Goal: Browse casually: Explore the website without a specific task or goal

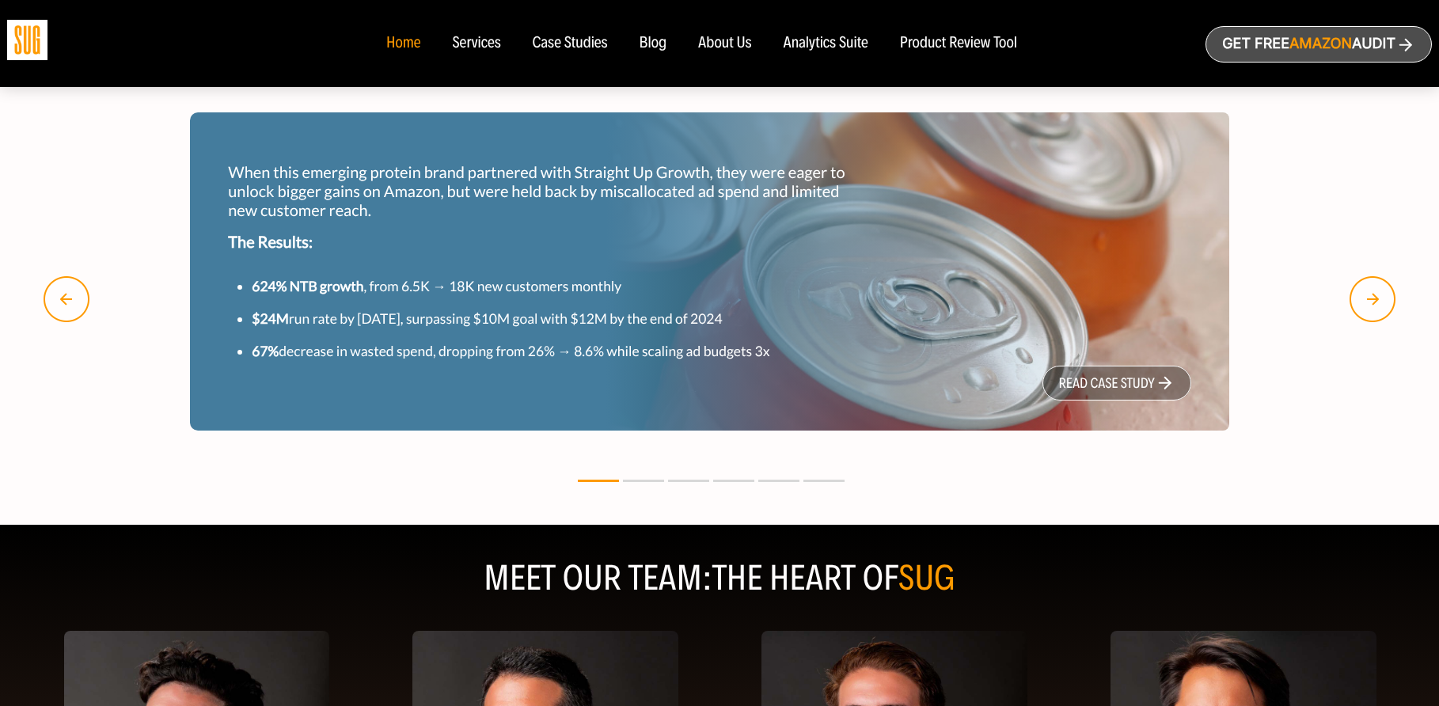
scroll to position [2065, 0]
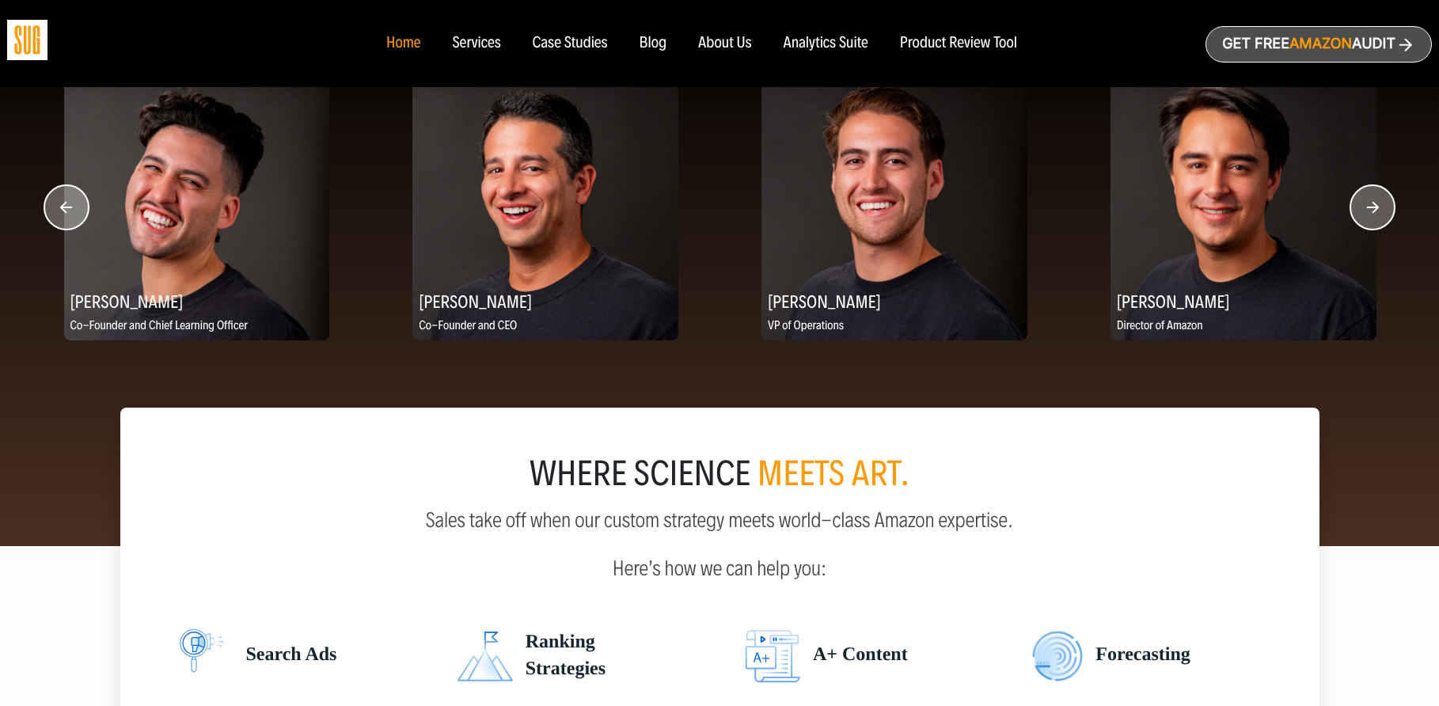
click at [1376, 216] on circle "button" at bounding box center [1372, 207] width 44 height 44
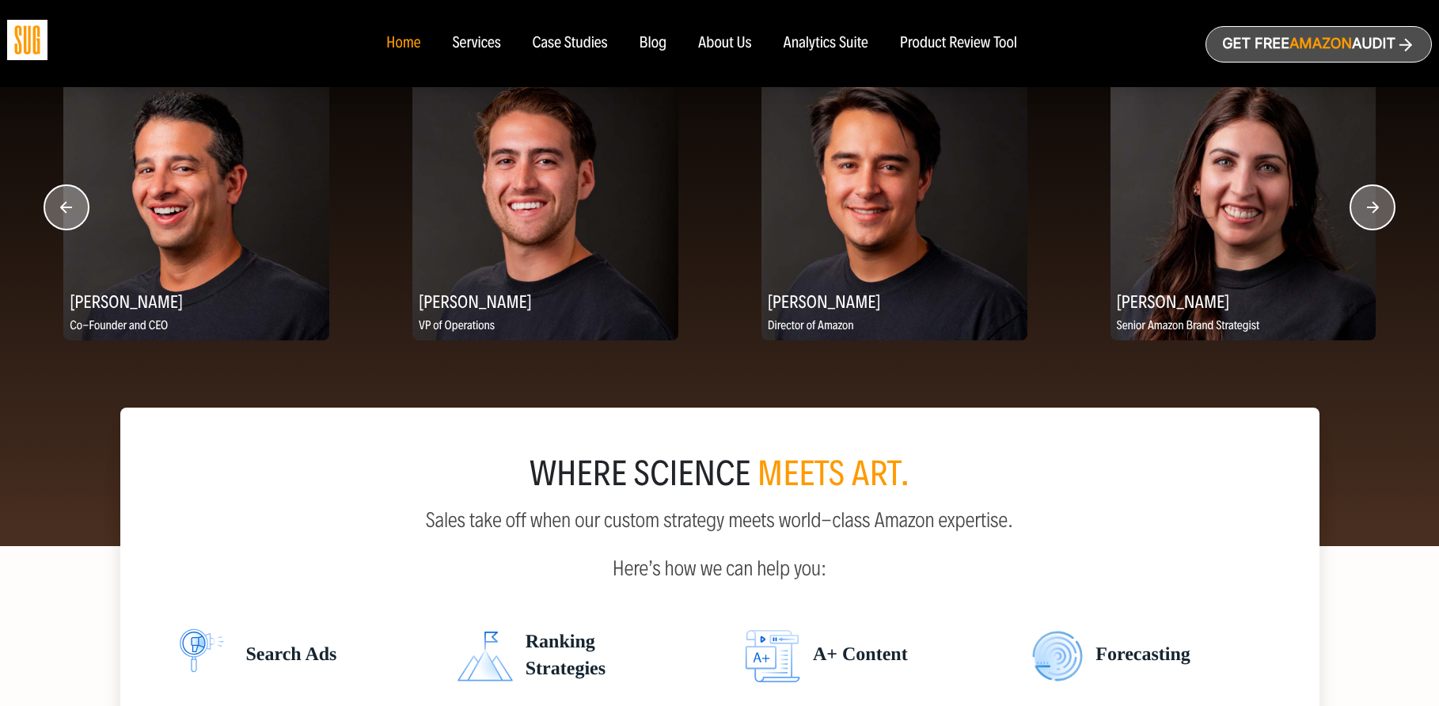
click at [1376, 216] on circle "button" at bounding box center [1372, 207] width 44 height 44
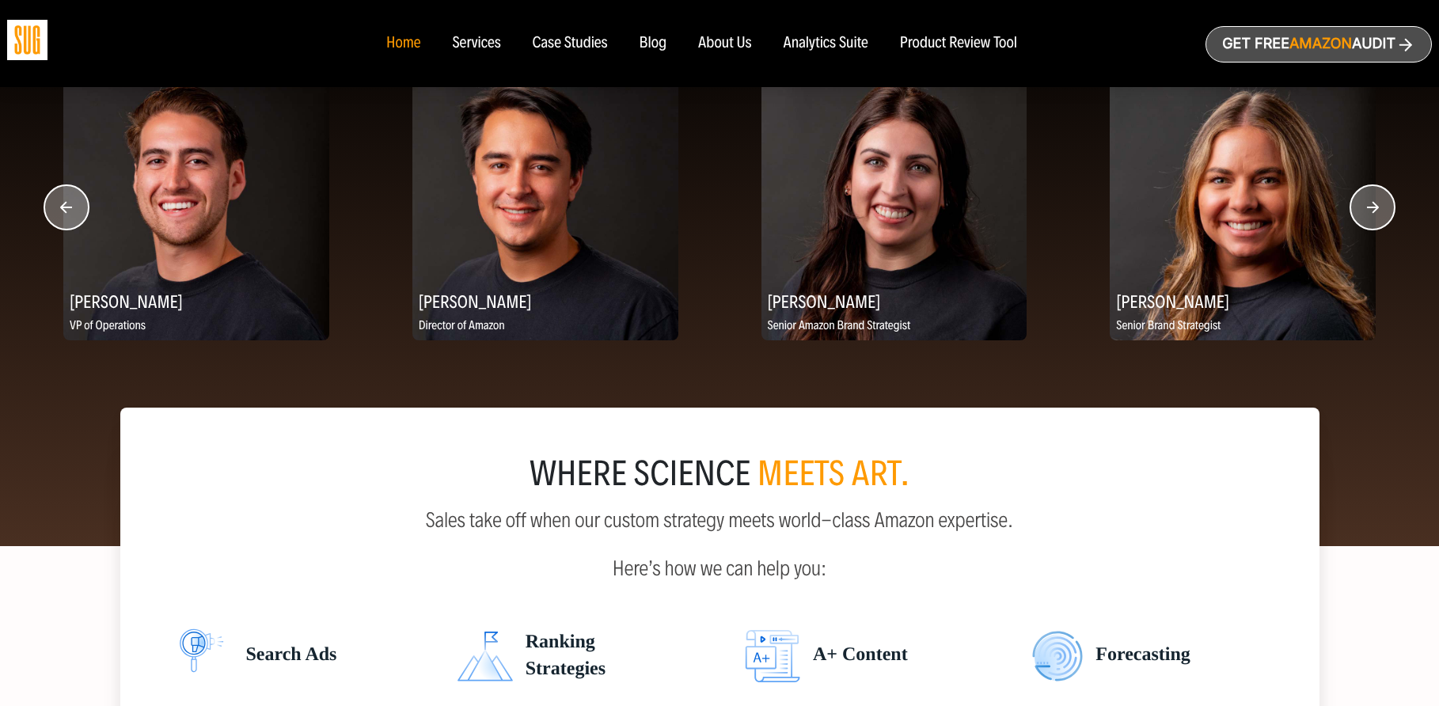
click at [1376, 216] on circle "button" at bounding box center [1372, 207] width 44 height 44
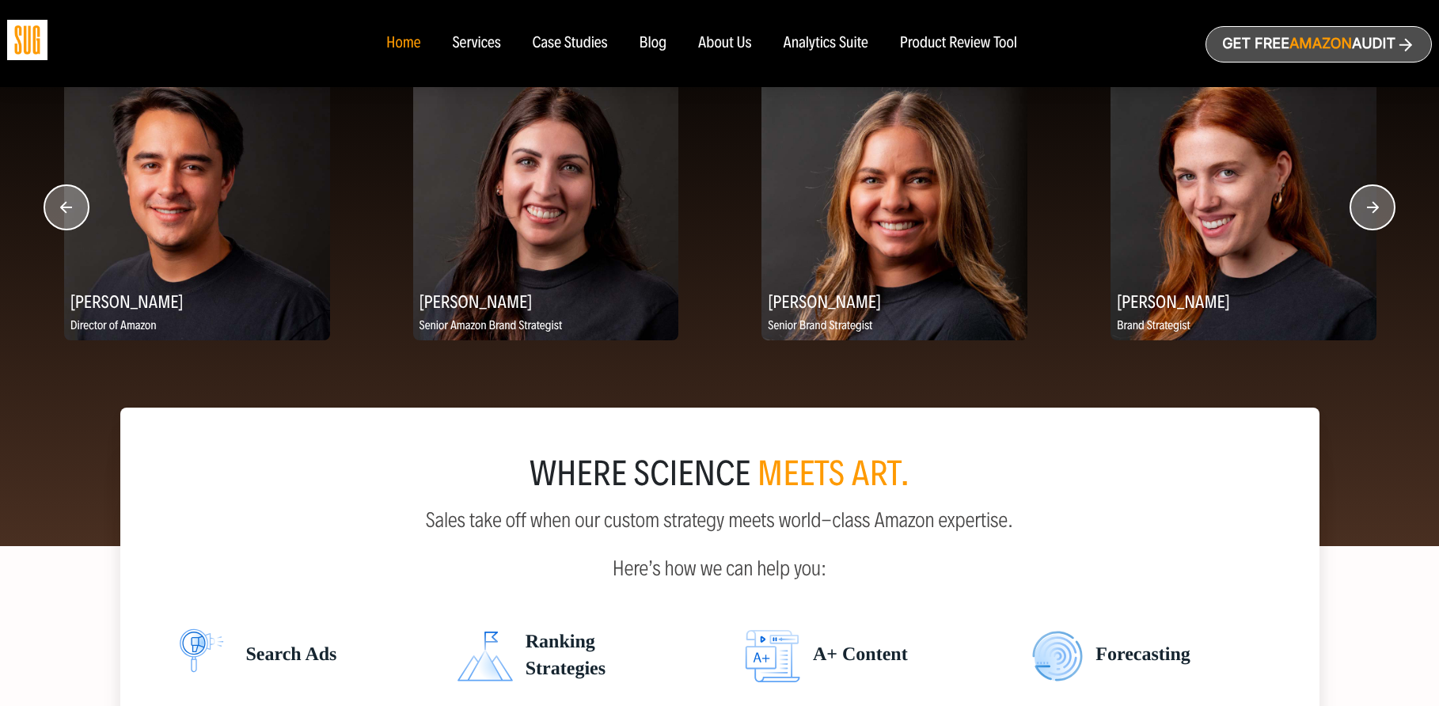
scroll to position [1997, 0]
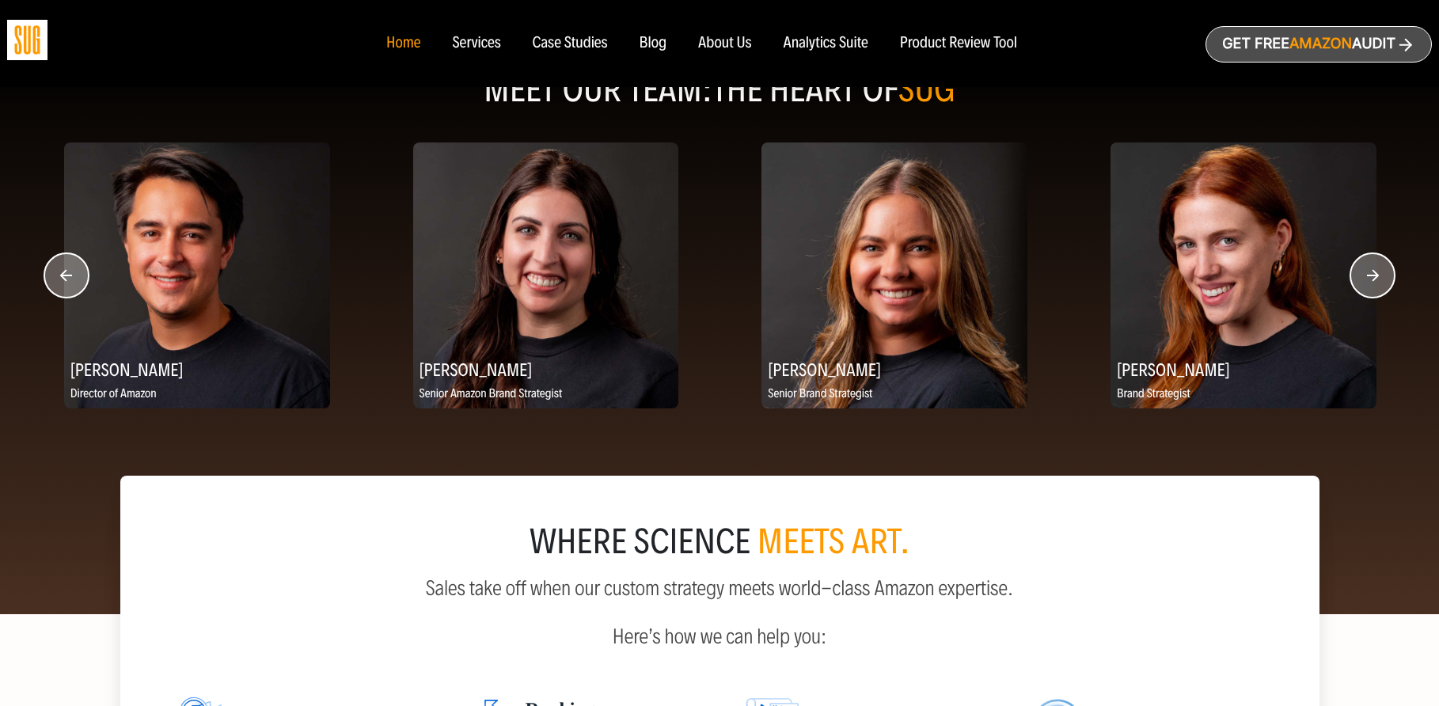
click at [1376, 283] on circle "button" at bounding box center [1372, 275] width 44 height 44
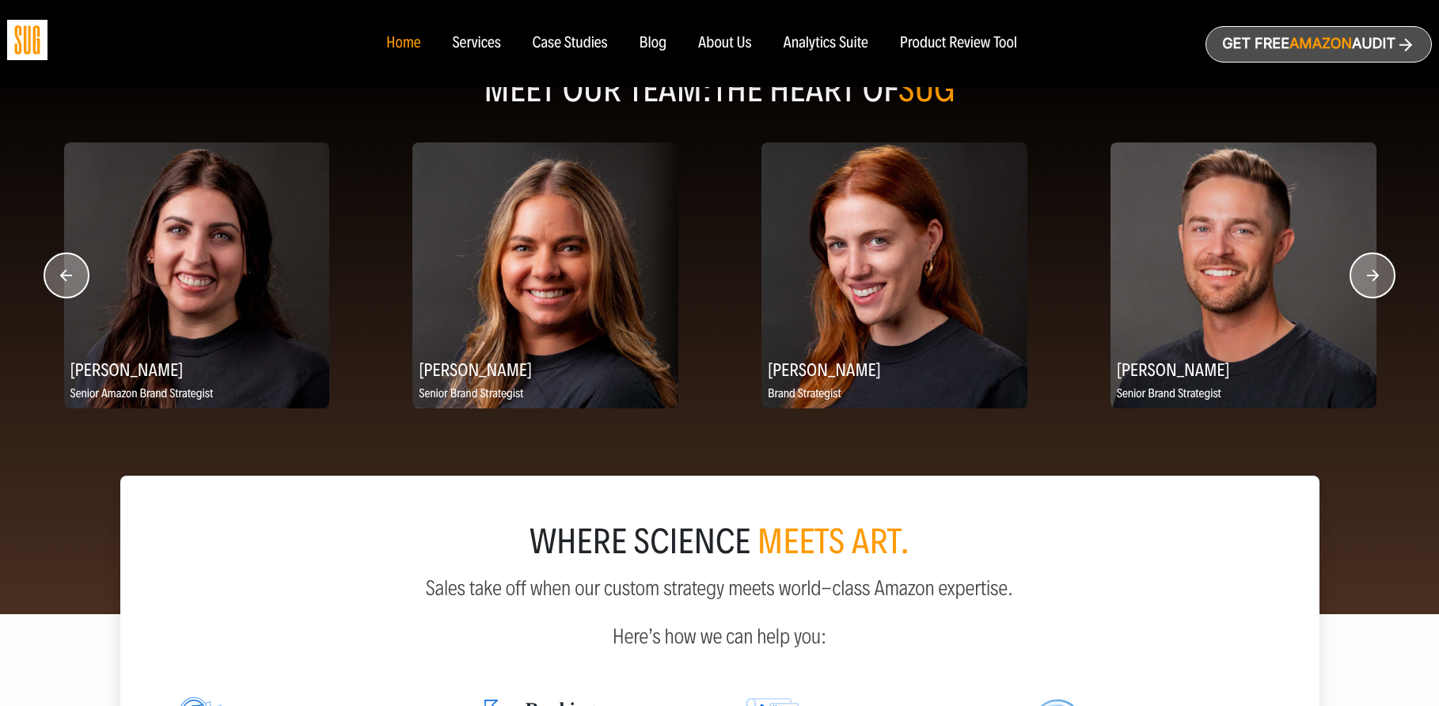
click at [1376, 283] on circle "button" at bounding box center [1372, 275] width 44 height 44
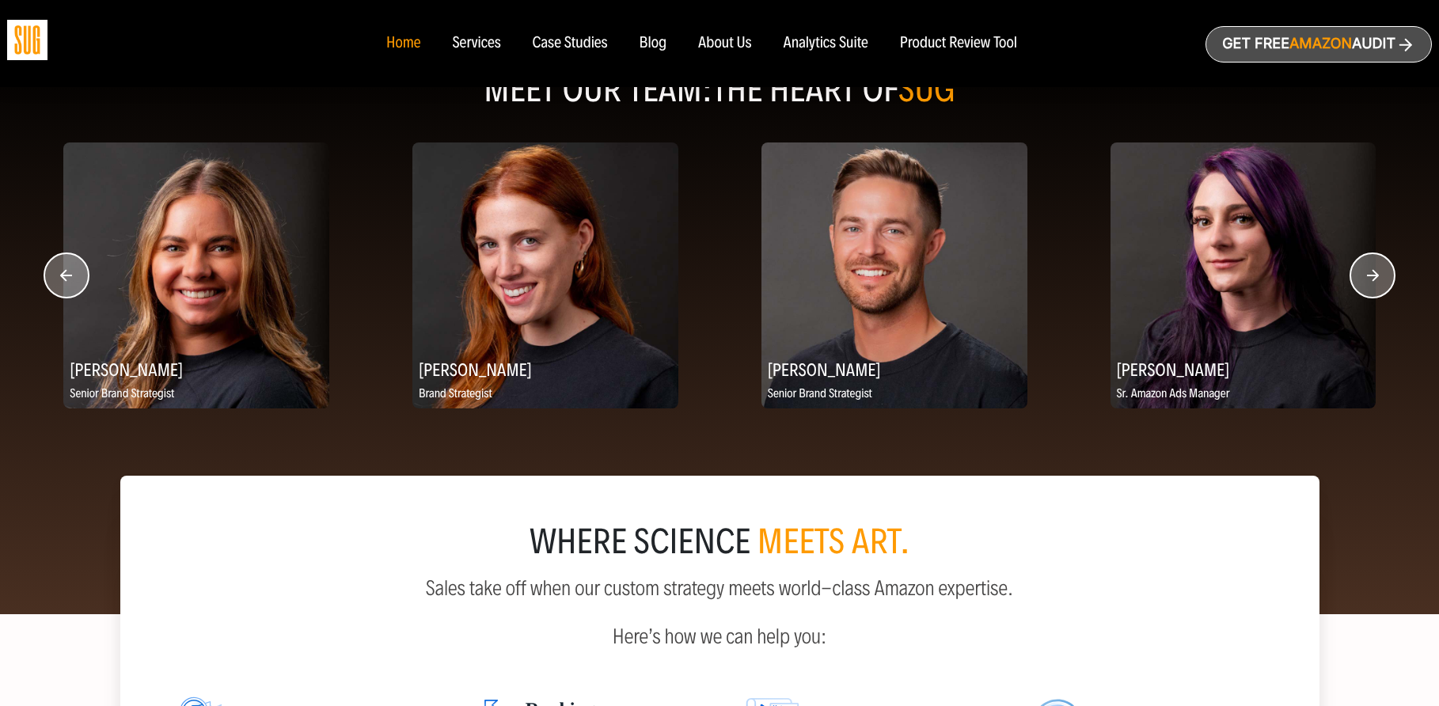
click at [1376, 283] on circle "button" at bounding box center [1372, 275] width 44 height 44
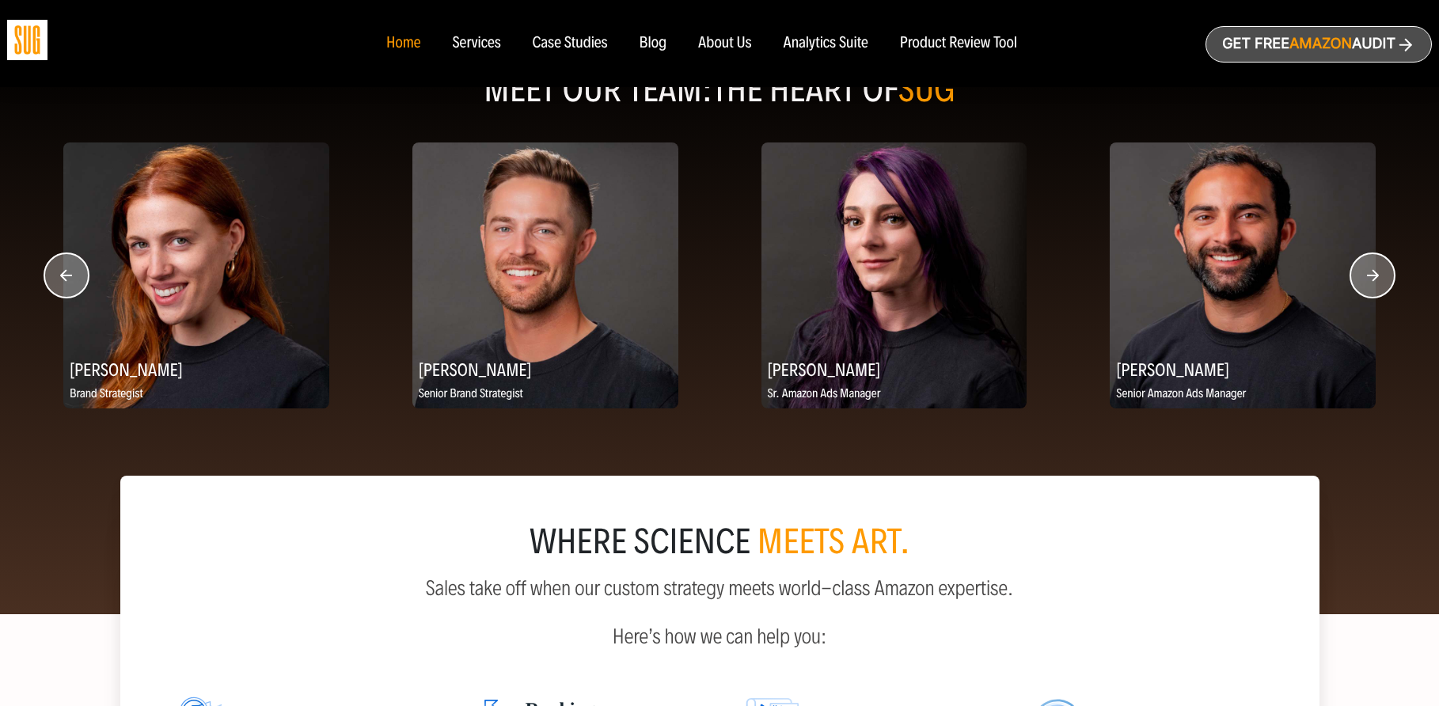
click at [1376, 283] on circle "button" at bounding box center [1372, 275] width 44 height 44
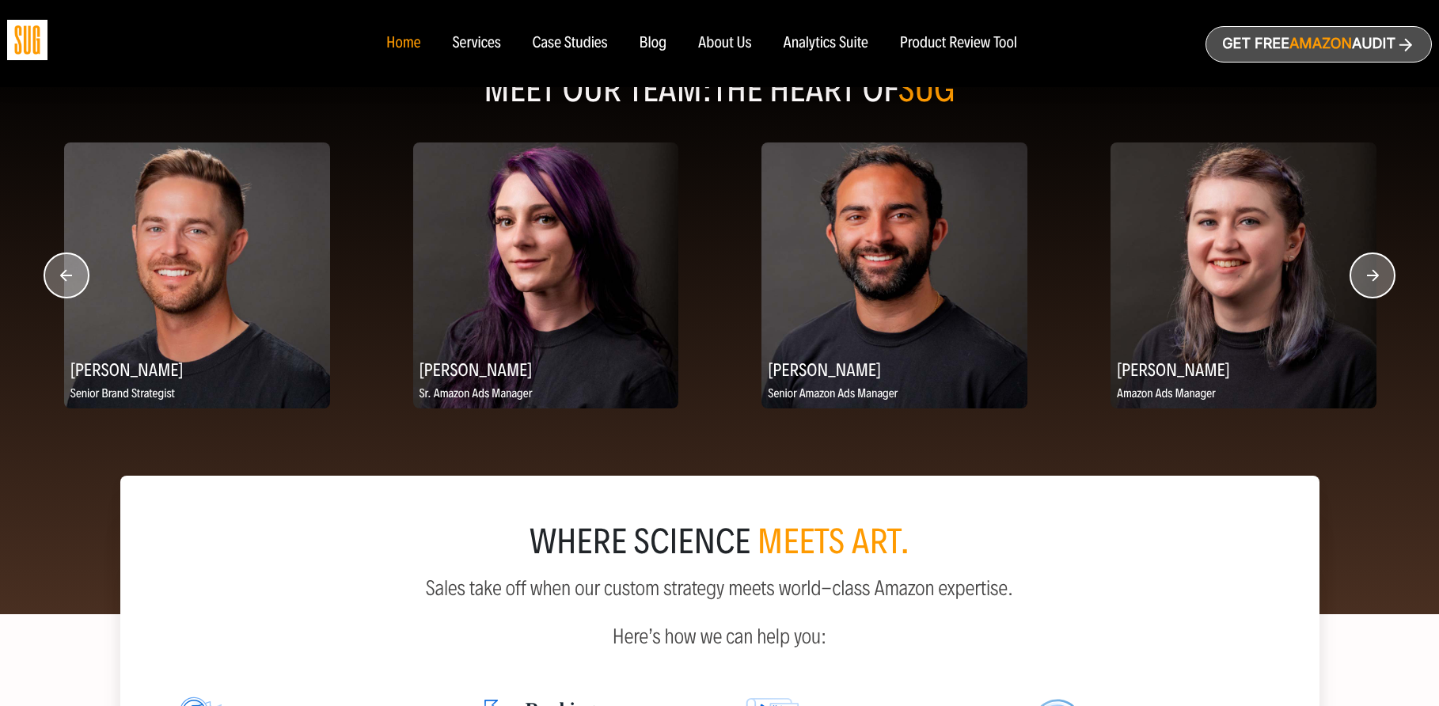
click at [1376, 283] on circle "button" at bounding box center [1372, 275] width 44 height 44
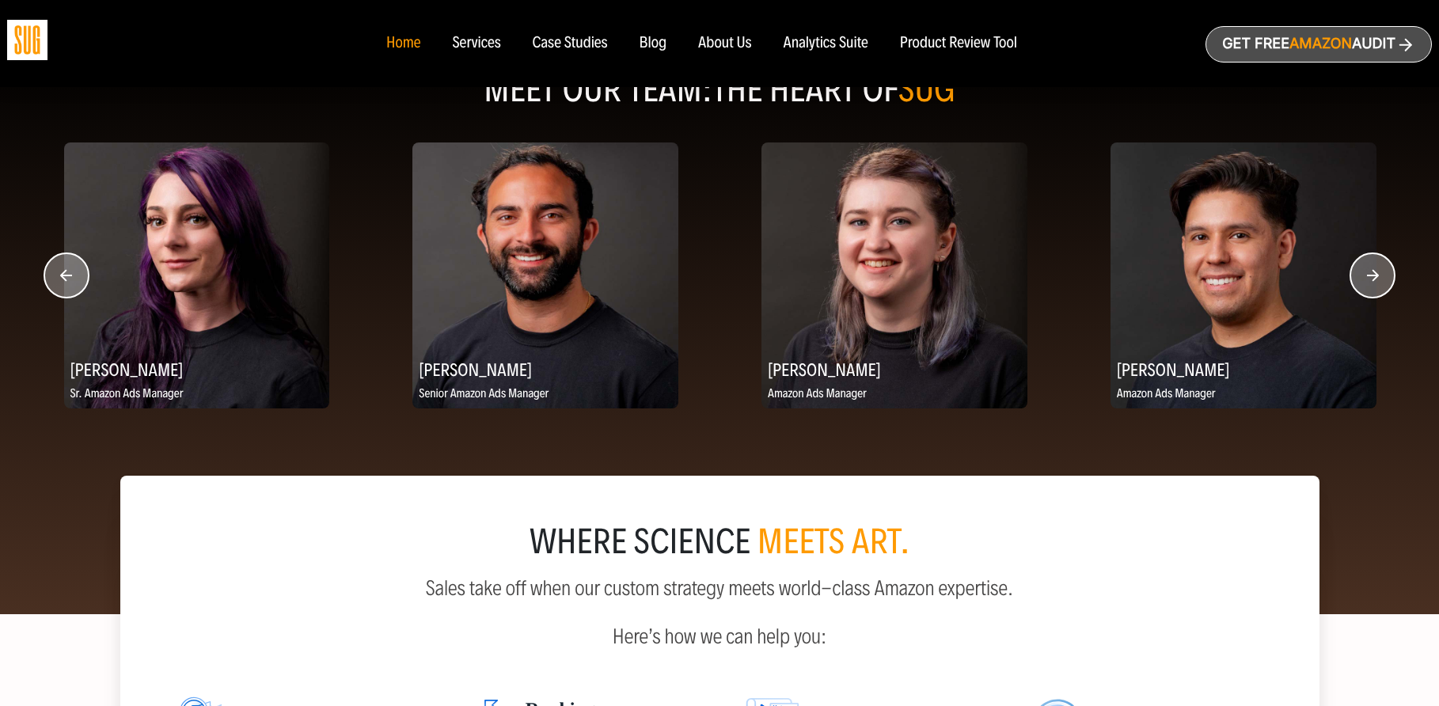
click at [1368, 283] on circle "button" at bounding box center [1372, 275] width 44 height 44
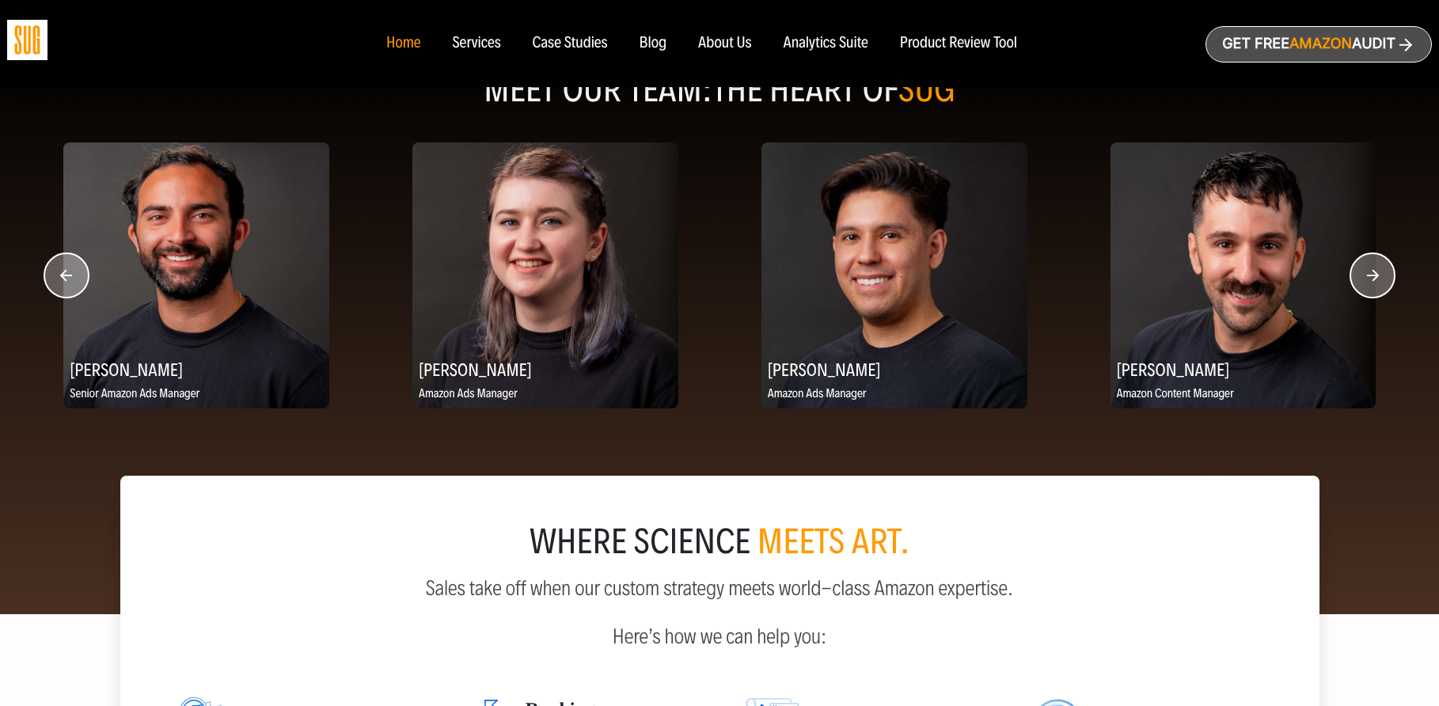
click at [1368, 283] on circle "button" at bounding box center [1372, 275] width 44 height 44
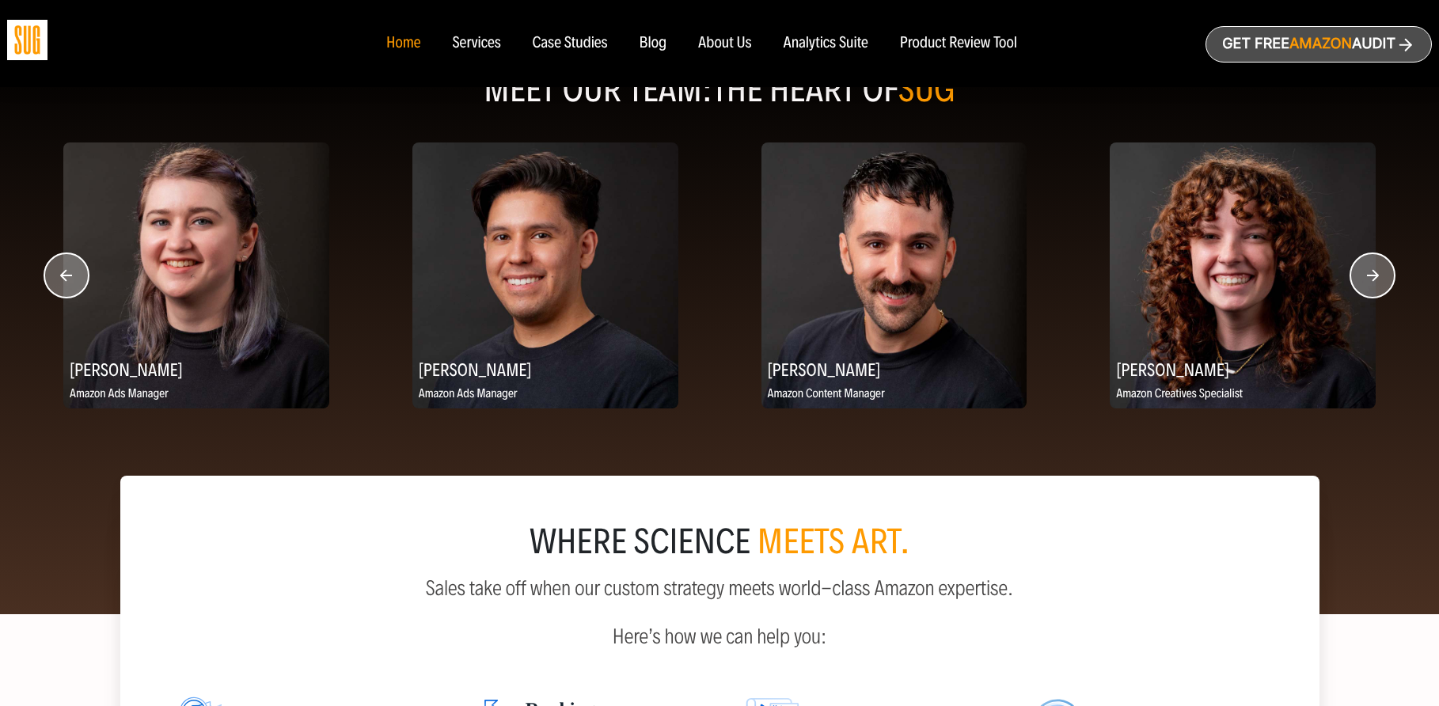
click at [1368, 283] on circle "button" at bounding box center [1372, 275] width 44 height 44
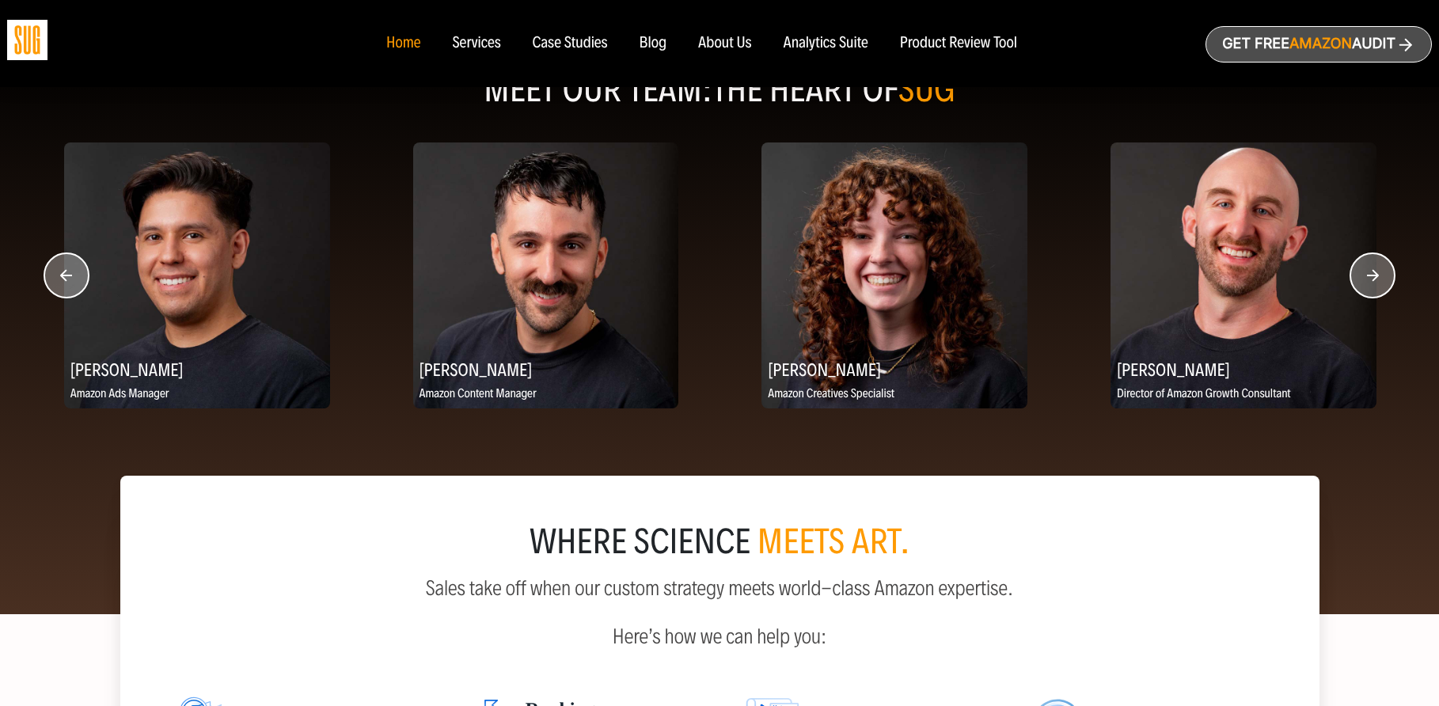
click at [1368, 283] on circle "button" at bounding box center [1372, 275] width 44 height 44
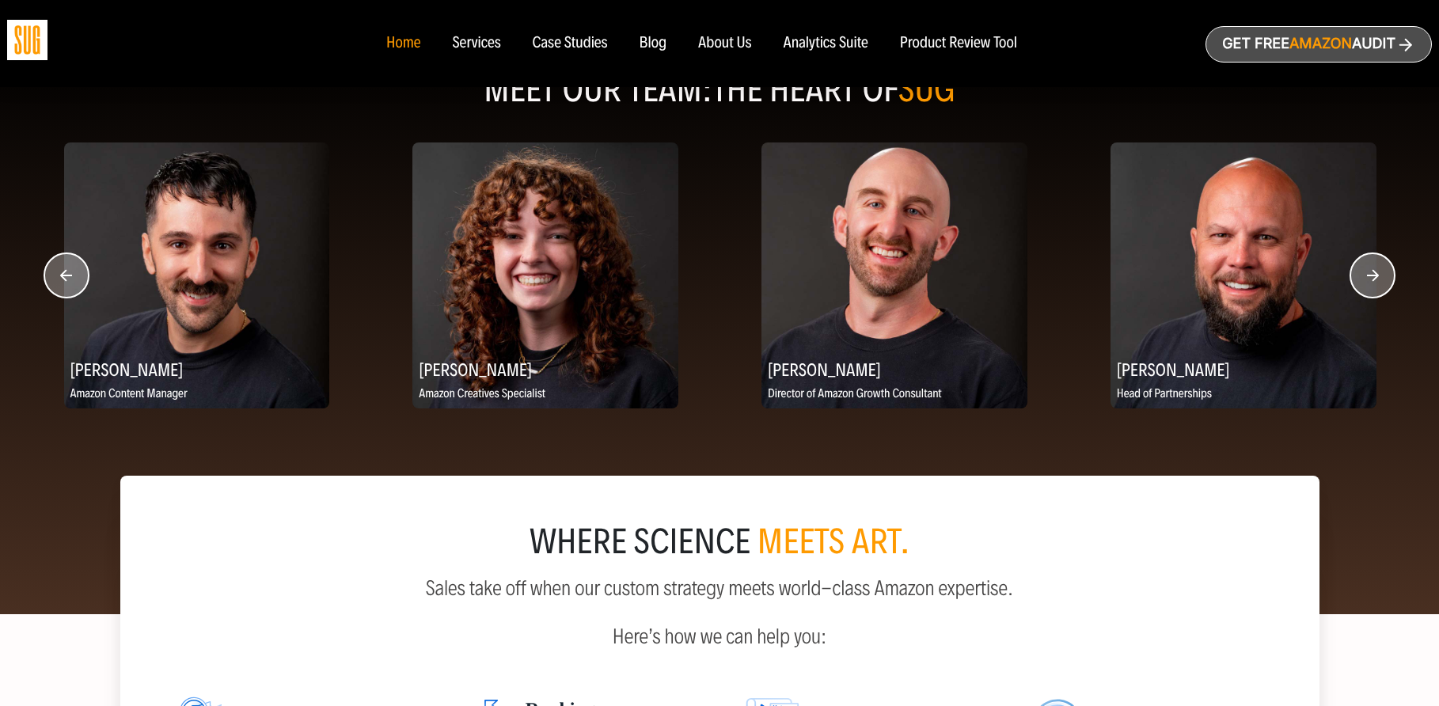
click at [1368, 283] on circle "button" at bounding box center [1372, 275] width 44 height 44
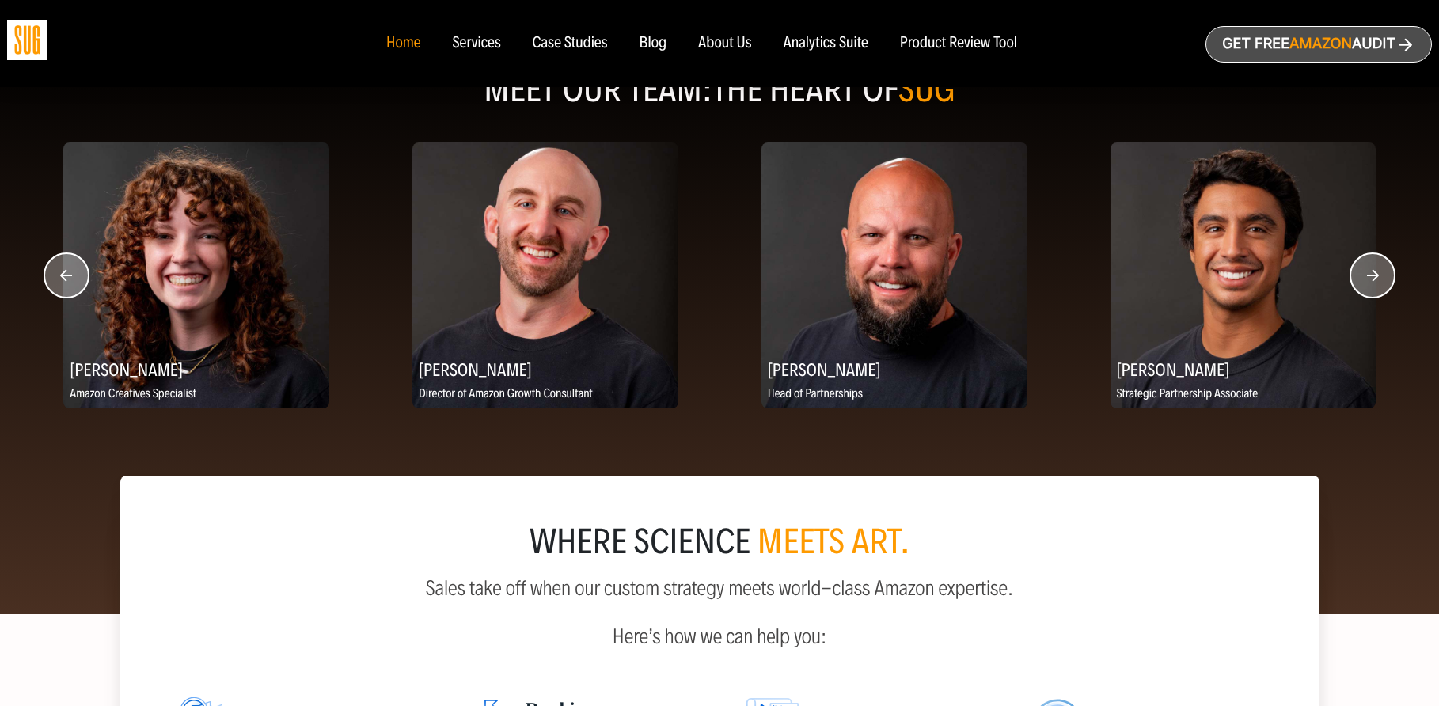
click at [1368, 283] on circle "button" at bounding box center [1372, 275] width 44 height 44
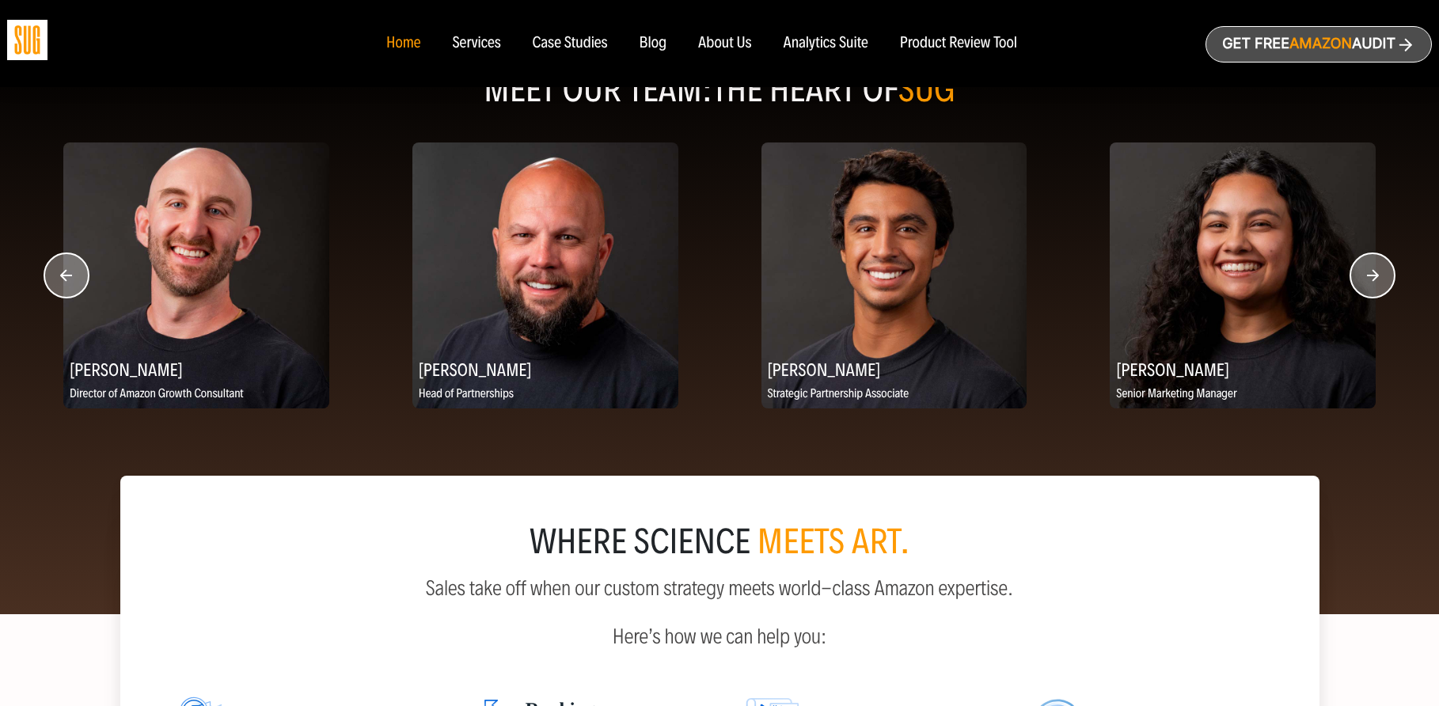
click at [1368, 283] on circle "button" at bounding box center [1372, 275] width 44 height 44
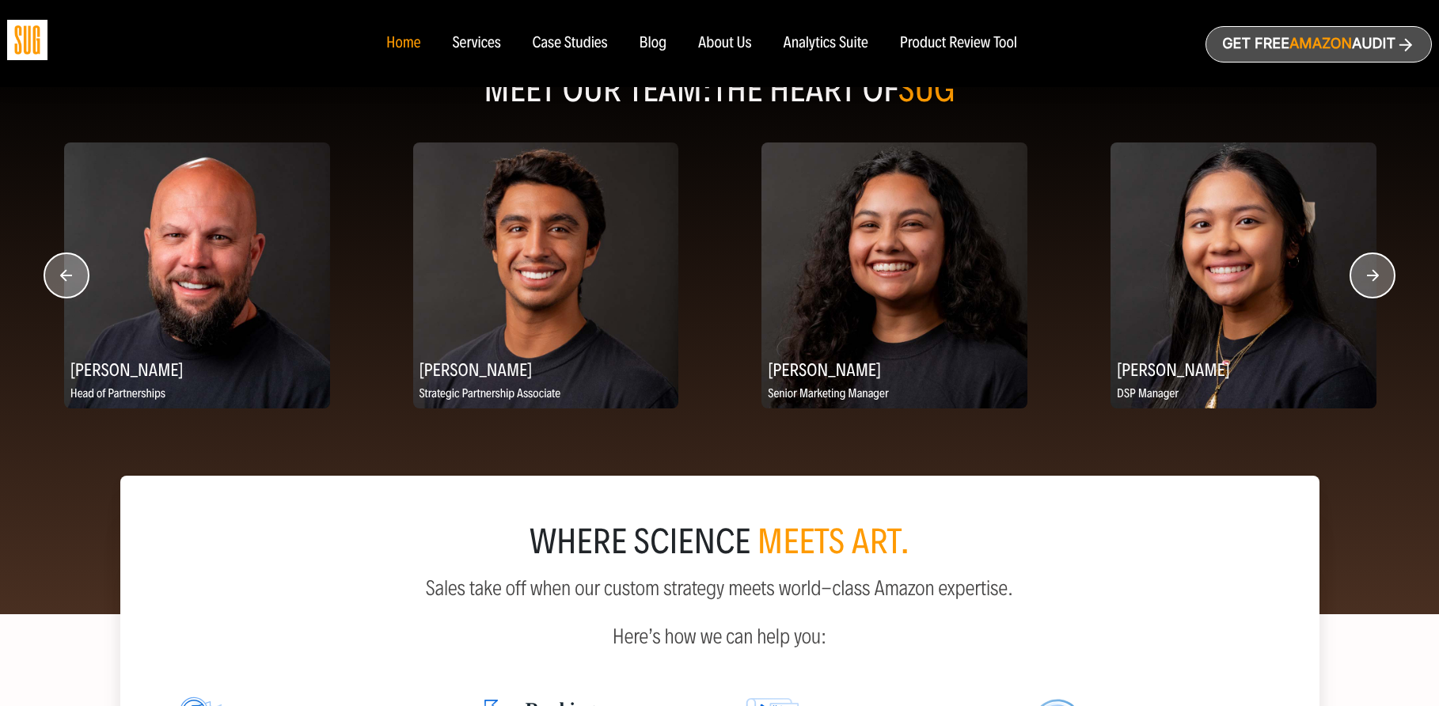
click at [1368, 283] on circle "button" at bounding box center [1372, 275] width 44 height 44
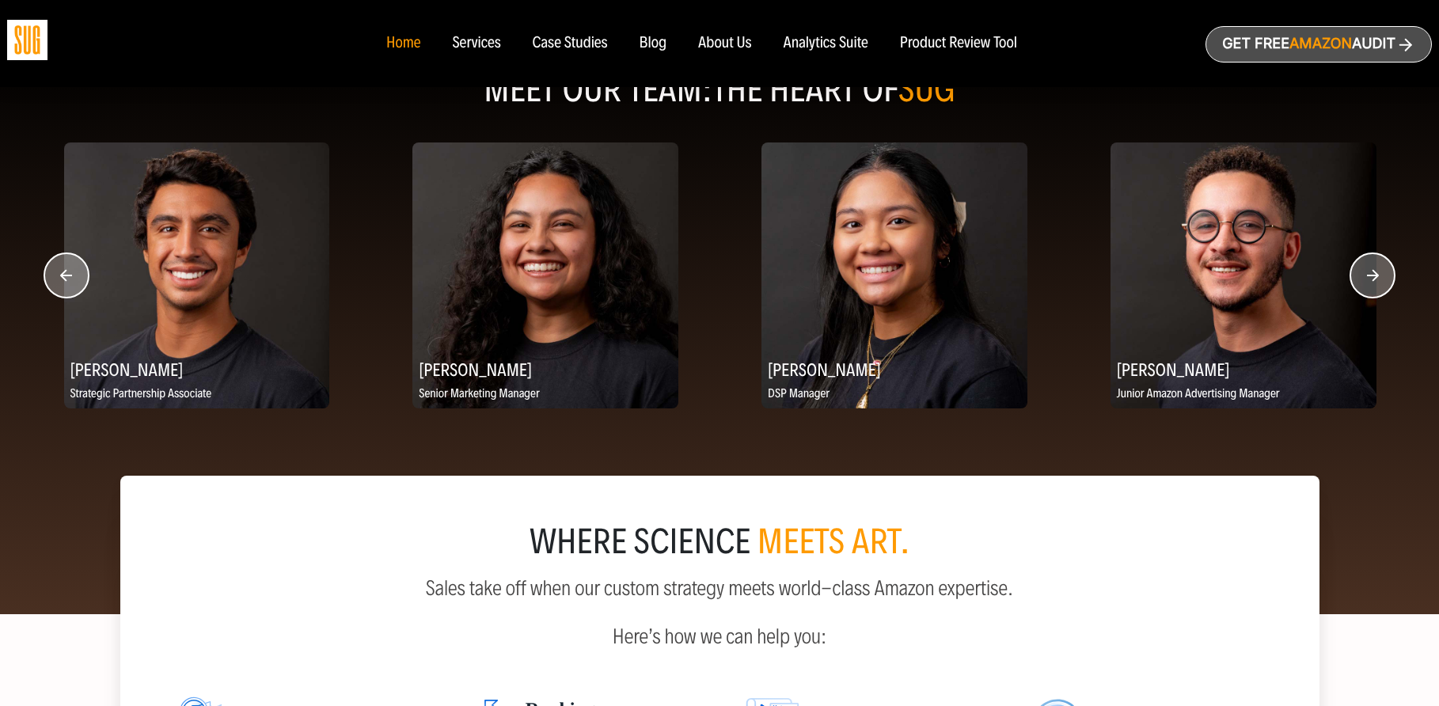
click at [1368, 283] on circle "button" at bounding box center [1372, 275] width 44 height 44
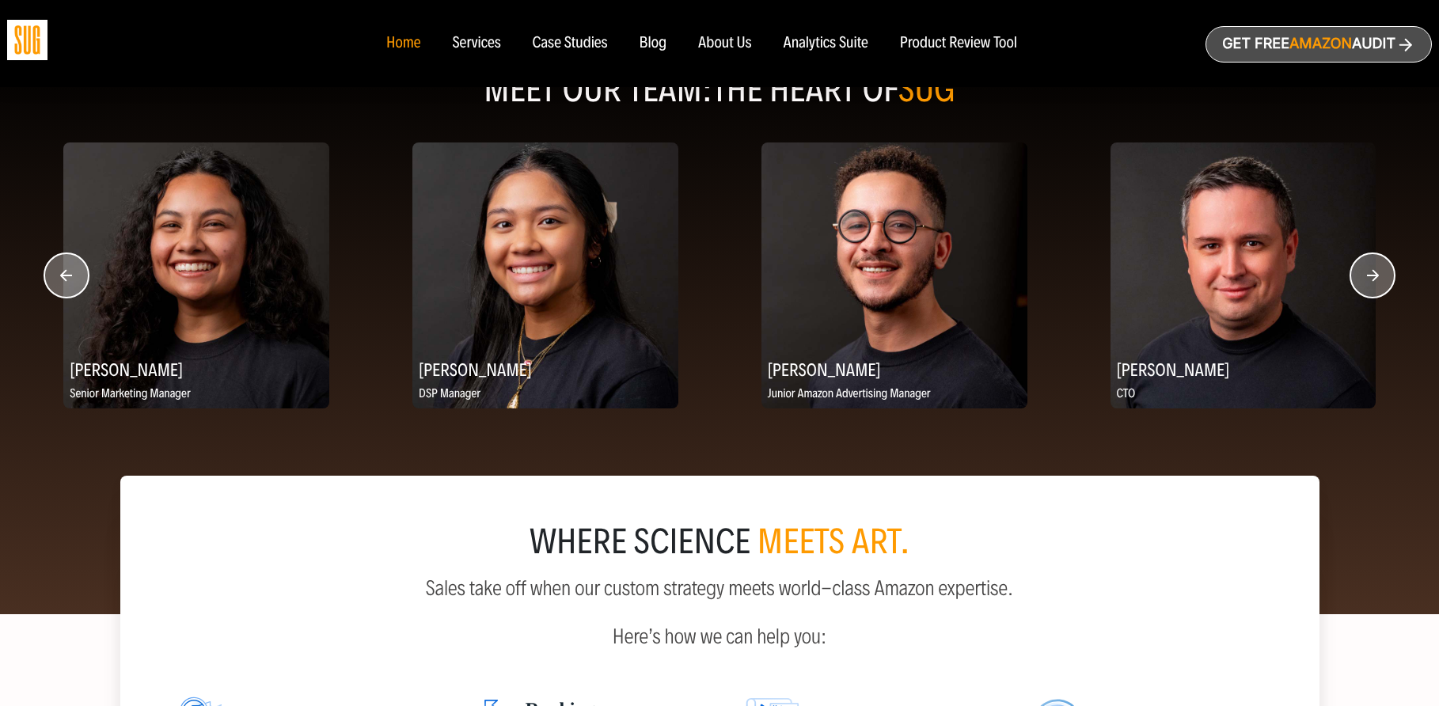
click at [1368, 283] on circle "button" at bounding box center [1372, 275] width 44 height 44
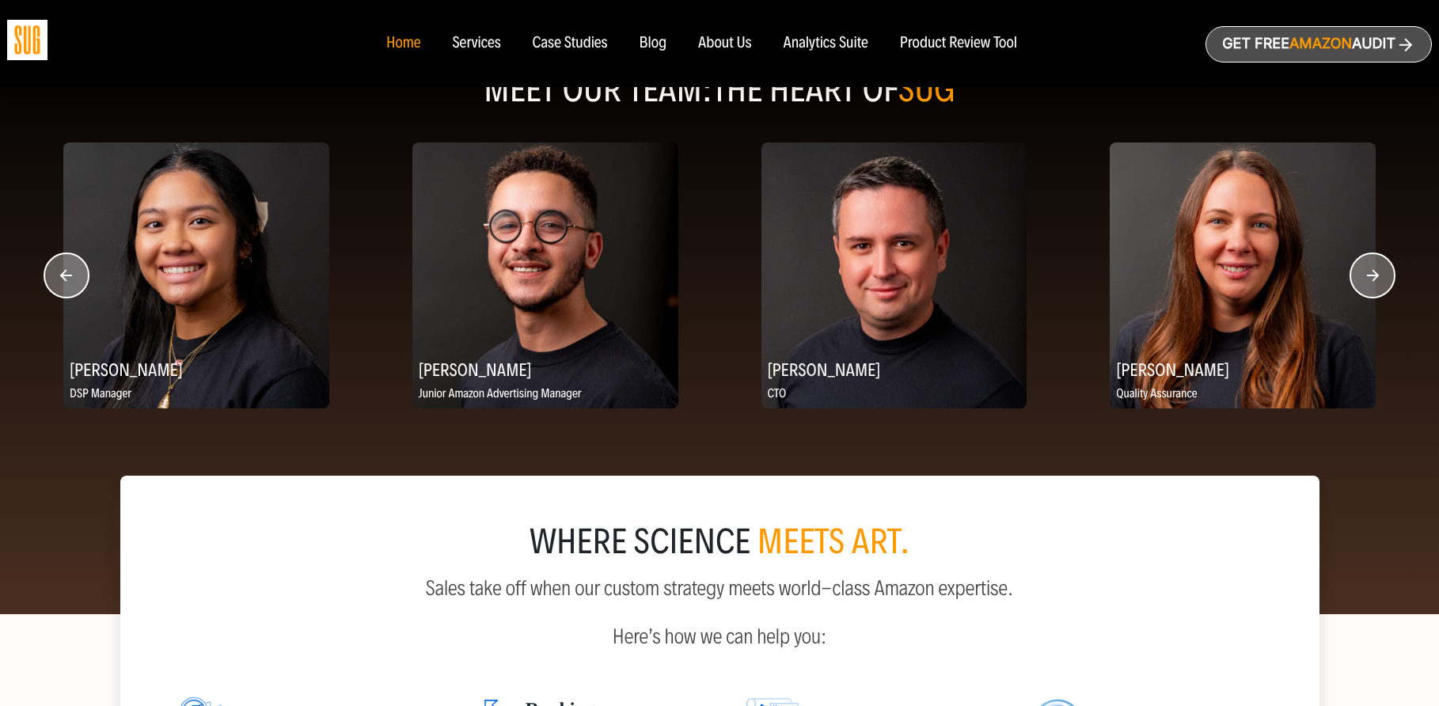
click at [1368, 283] on circle "button" at bounding box center [1372, 275] width 44 height 44
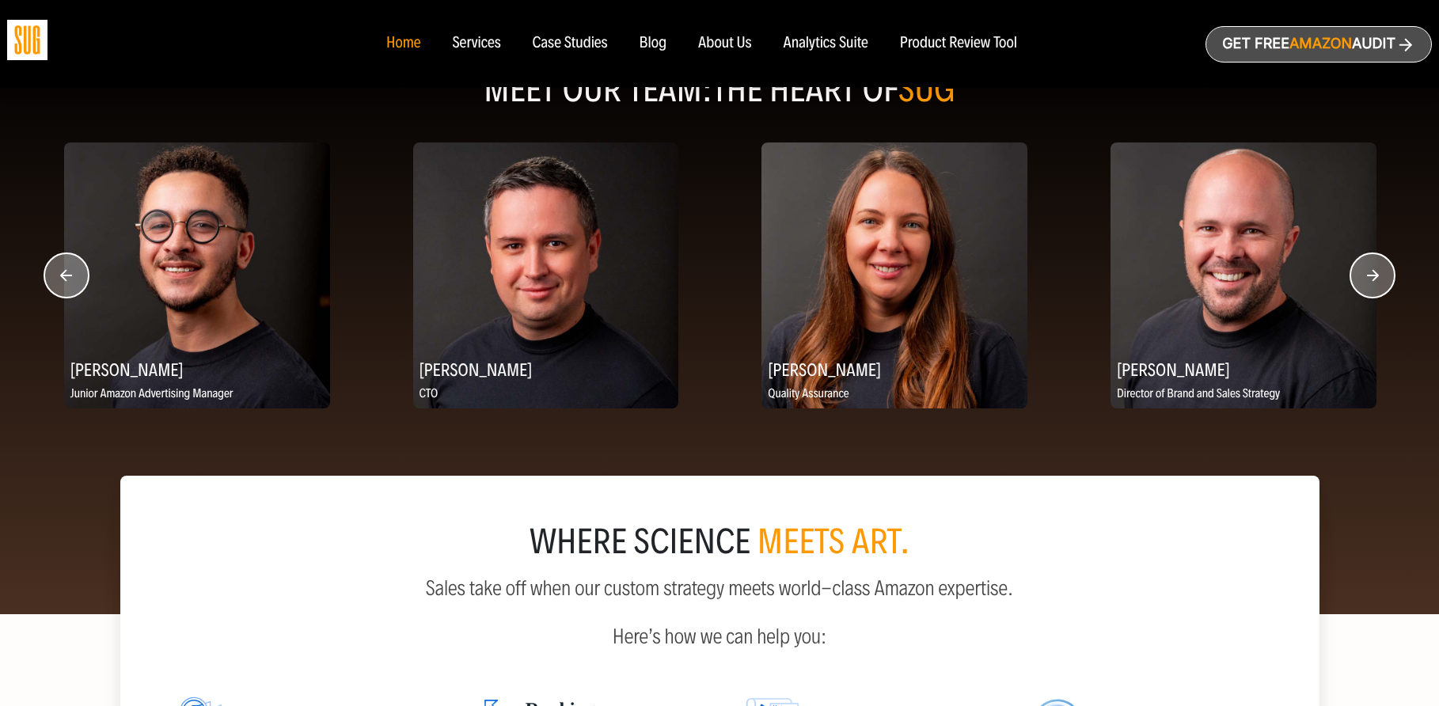
click at [1368, 283] on circle "button" at bounding box center [1372, 275] width 44 height 44
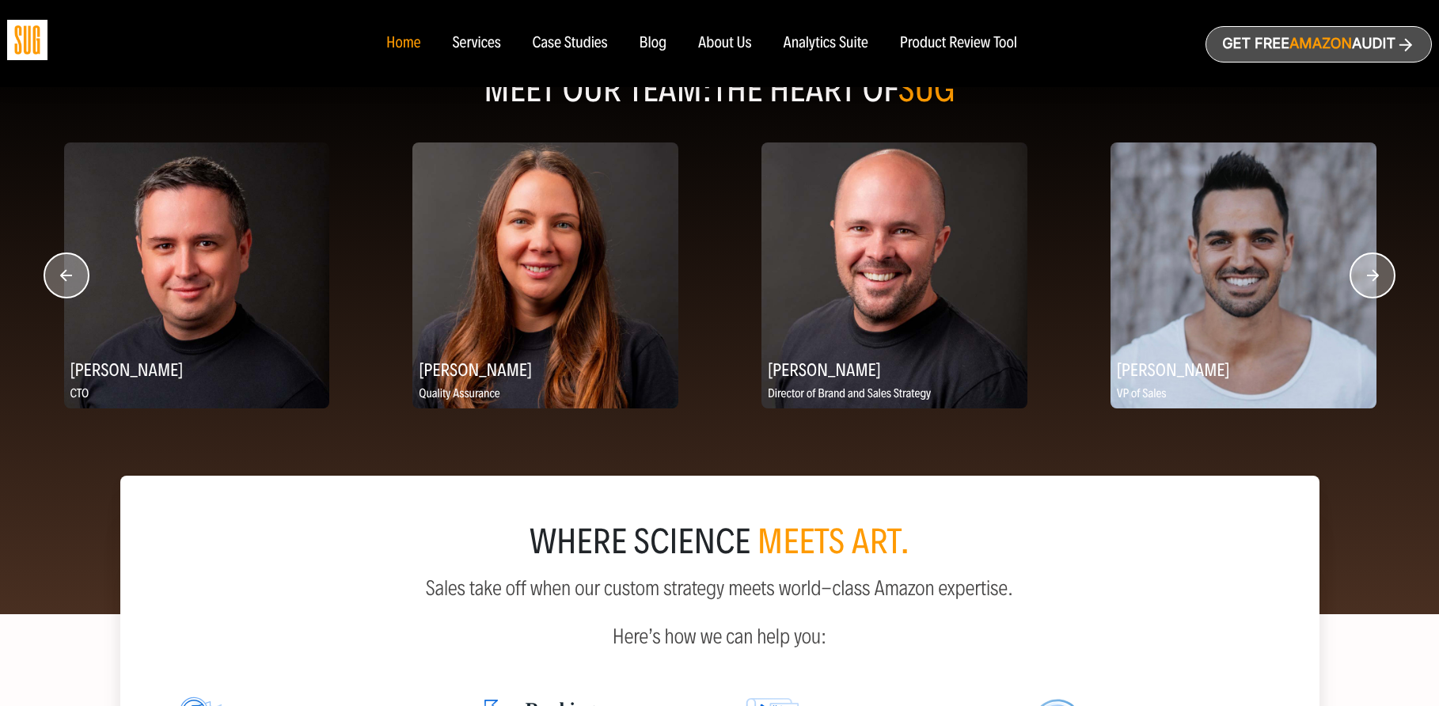
click at [1368, 283] on circle "button" at bounding box center [1372, 275] width 44 height 44
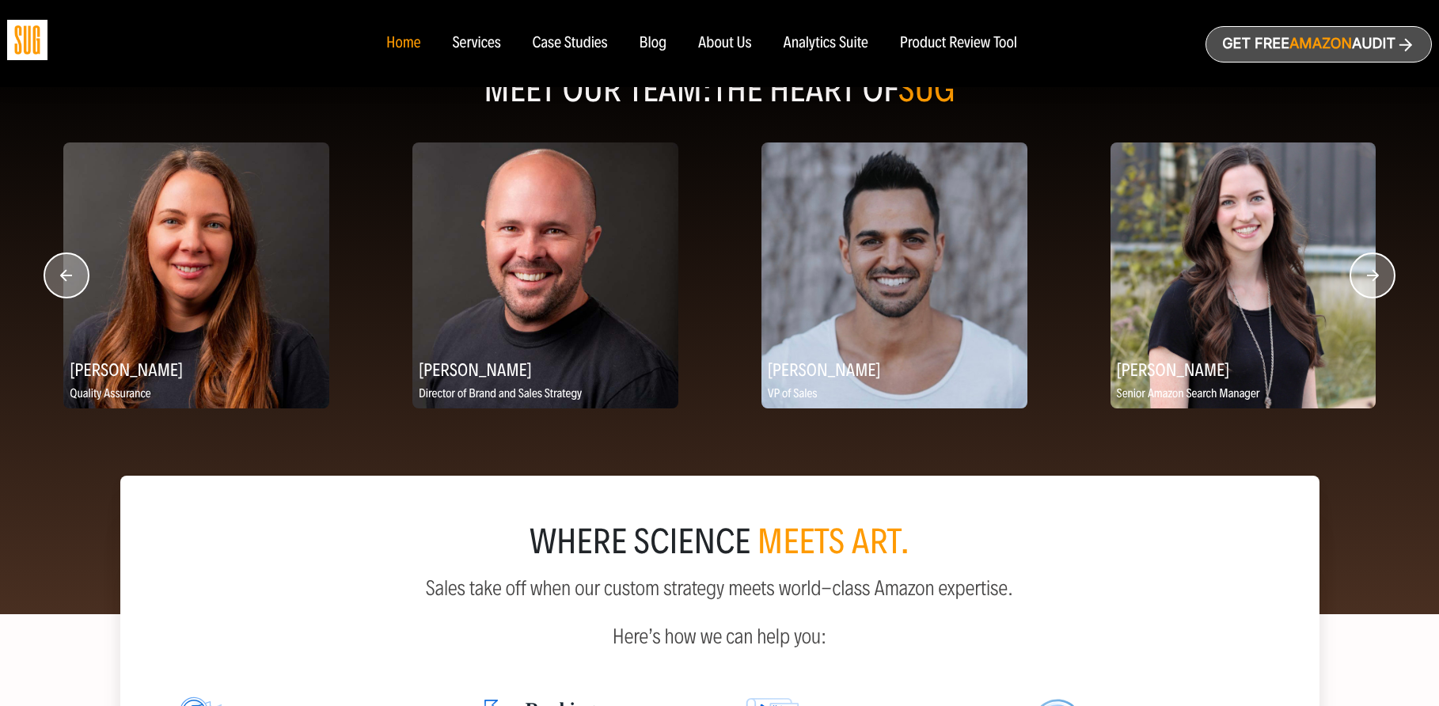
click at [1368, 283] on circle "button" at bounding box center [1372, 275] width 44 height 44
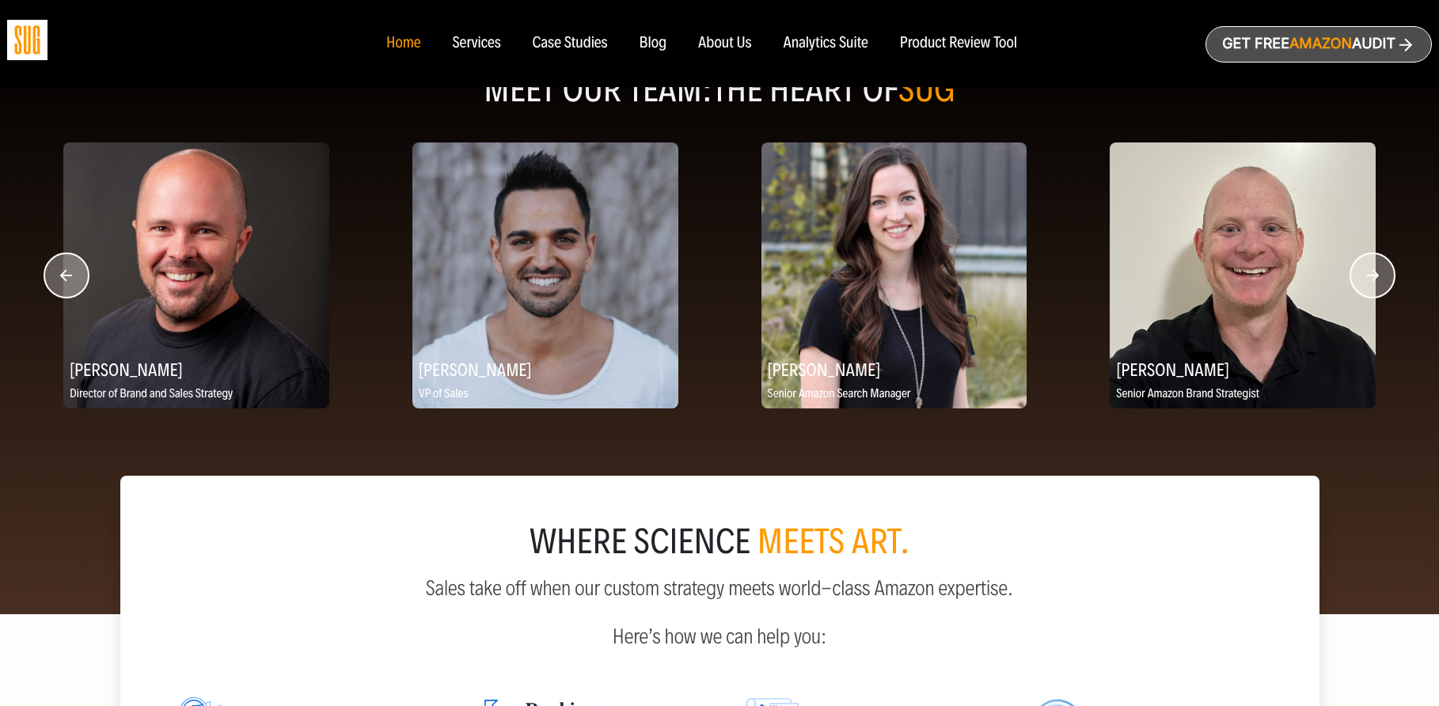
click at [1368, 283] on circle "button" at bounding box center [1372, 275] width 44 height 44
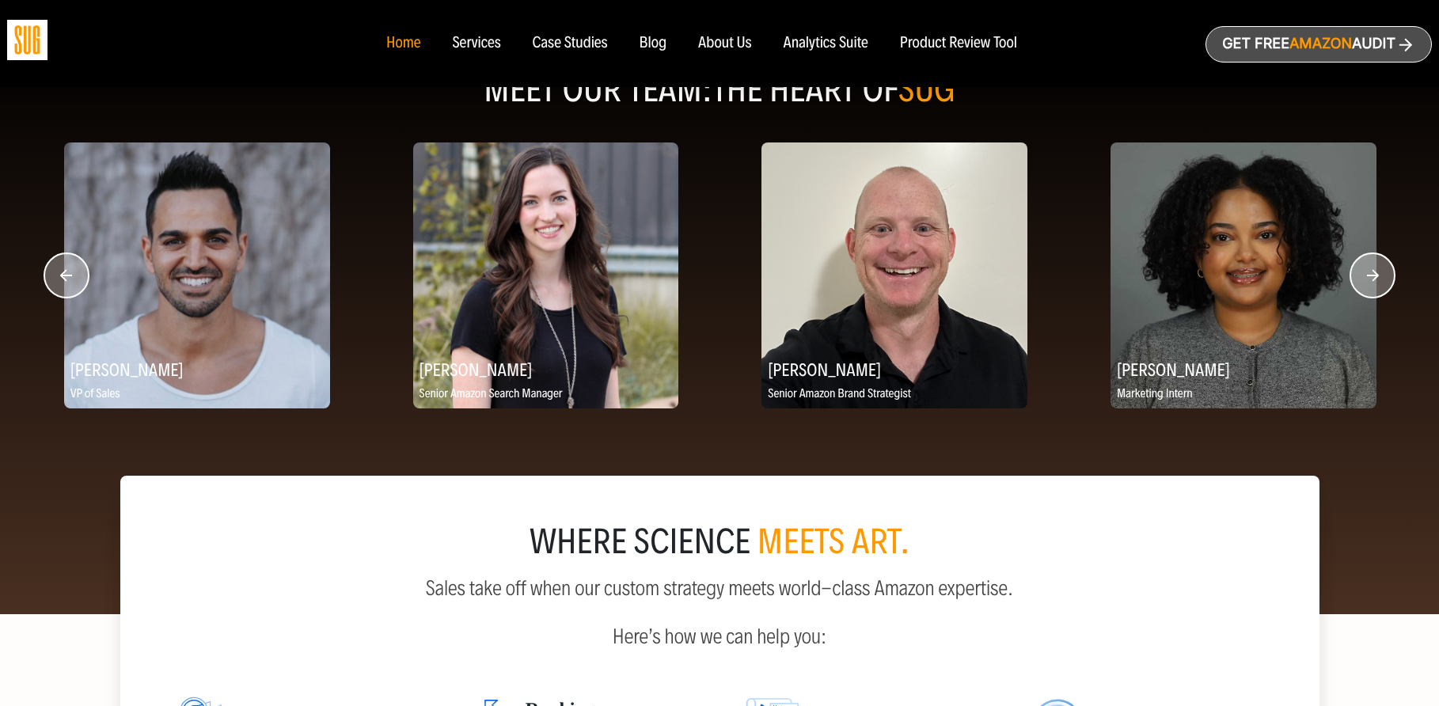
click at [1368, 283] on circle "button" at bounding box center [1372, 275] width 44 height 44
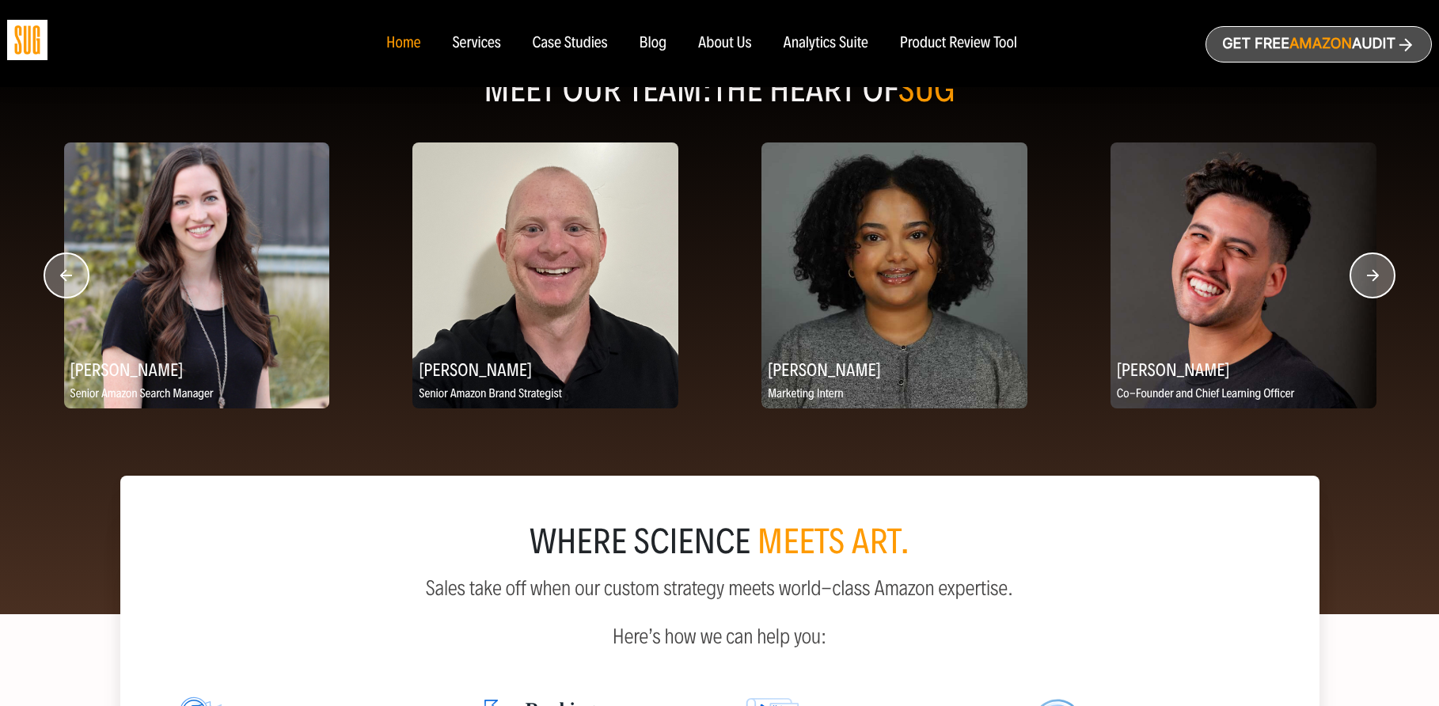
click at [66, 289] on circle "button" at bounding box center [66, 275] width 44 height 44
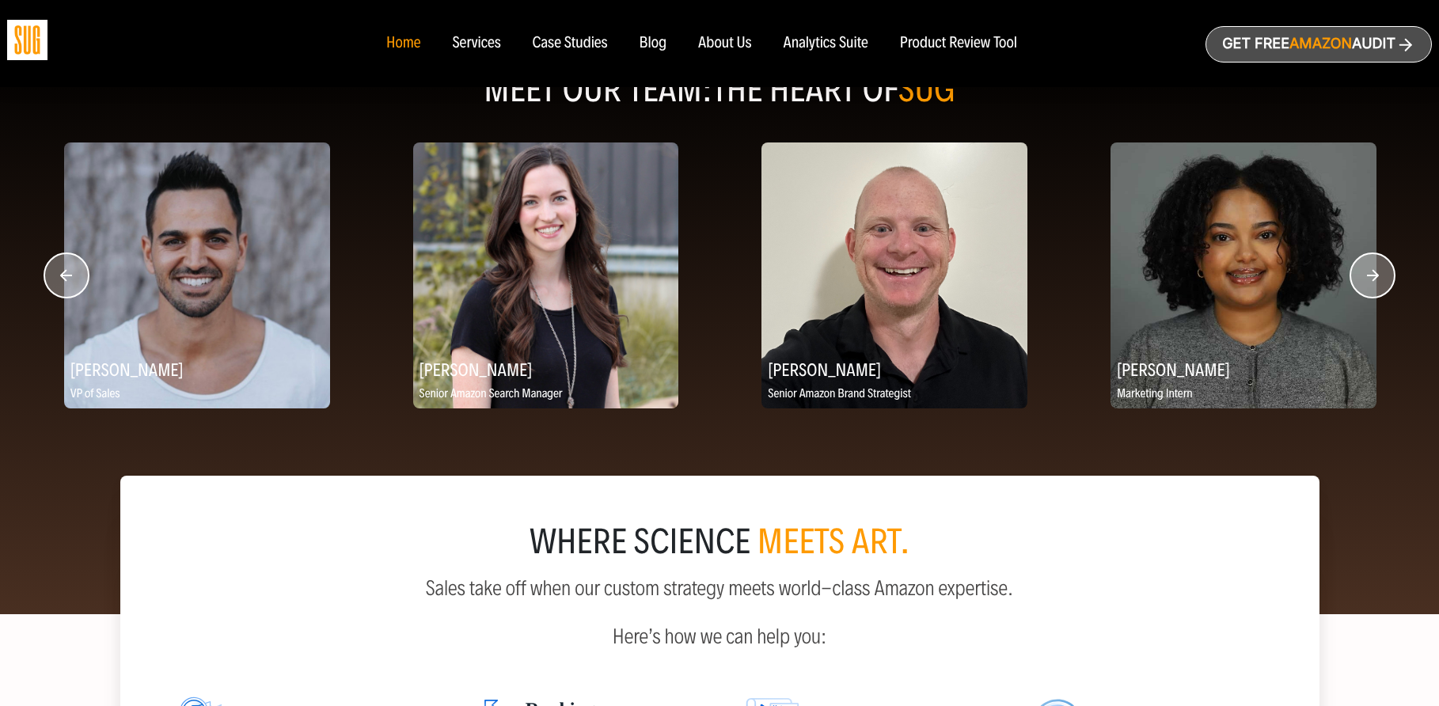
click at [66, 289] on circle "button" at bounding box center [66, 275] width 44 height 44
